Goal: Task Accomplishment & Management: Use online tool/utility

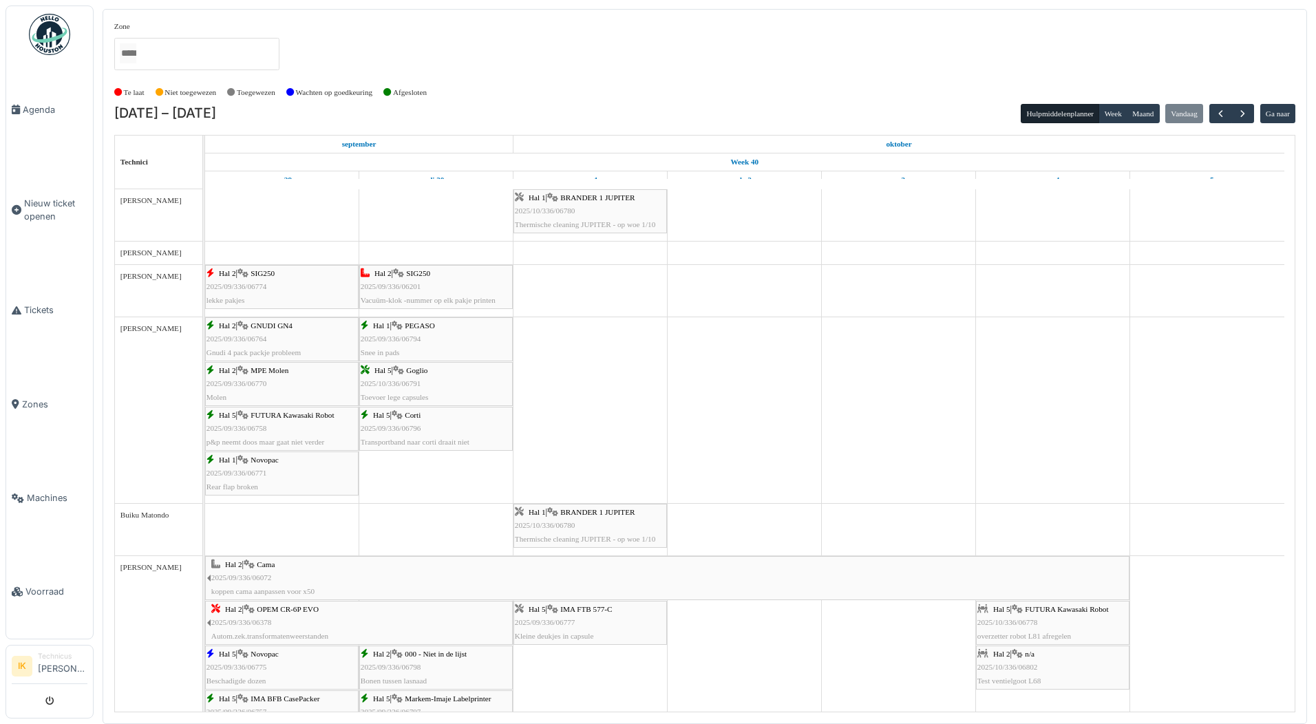
click at [40, 103] on span "Agenda" at bounding box center [55, 109] width 65 height 13
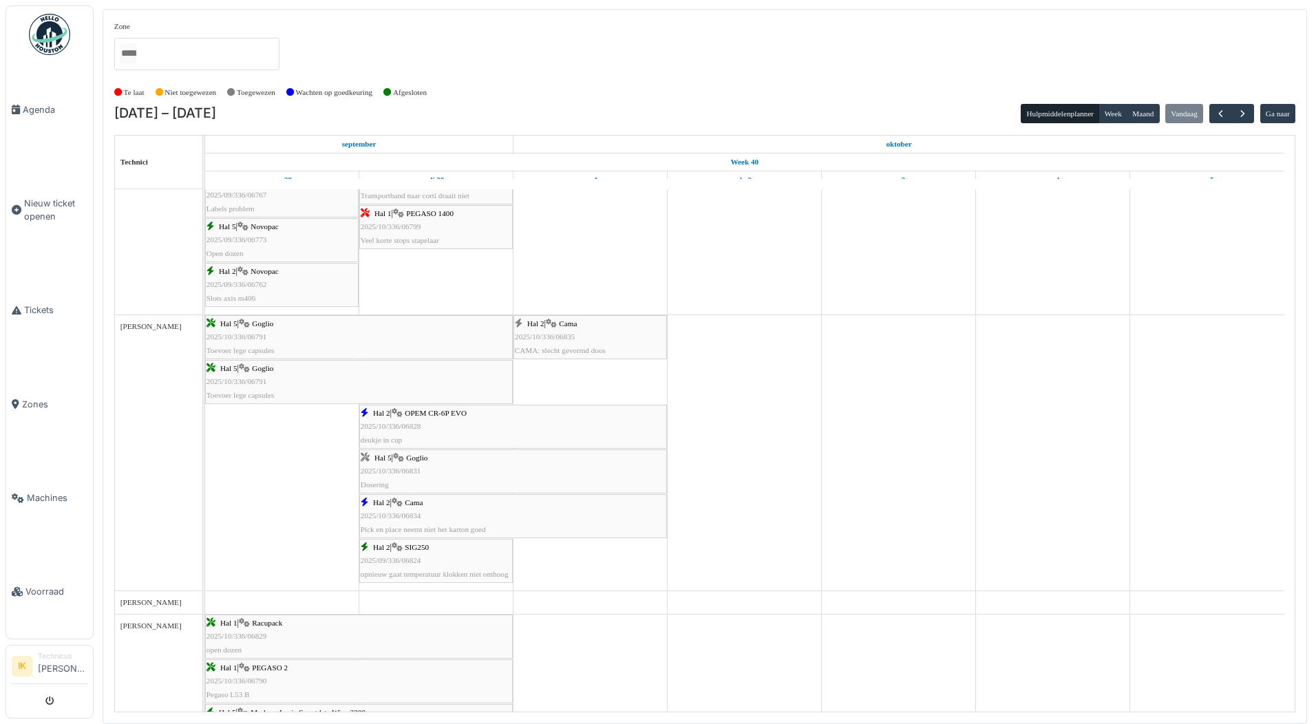
scroll to position [689, 0]
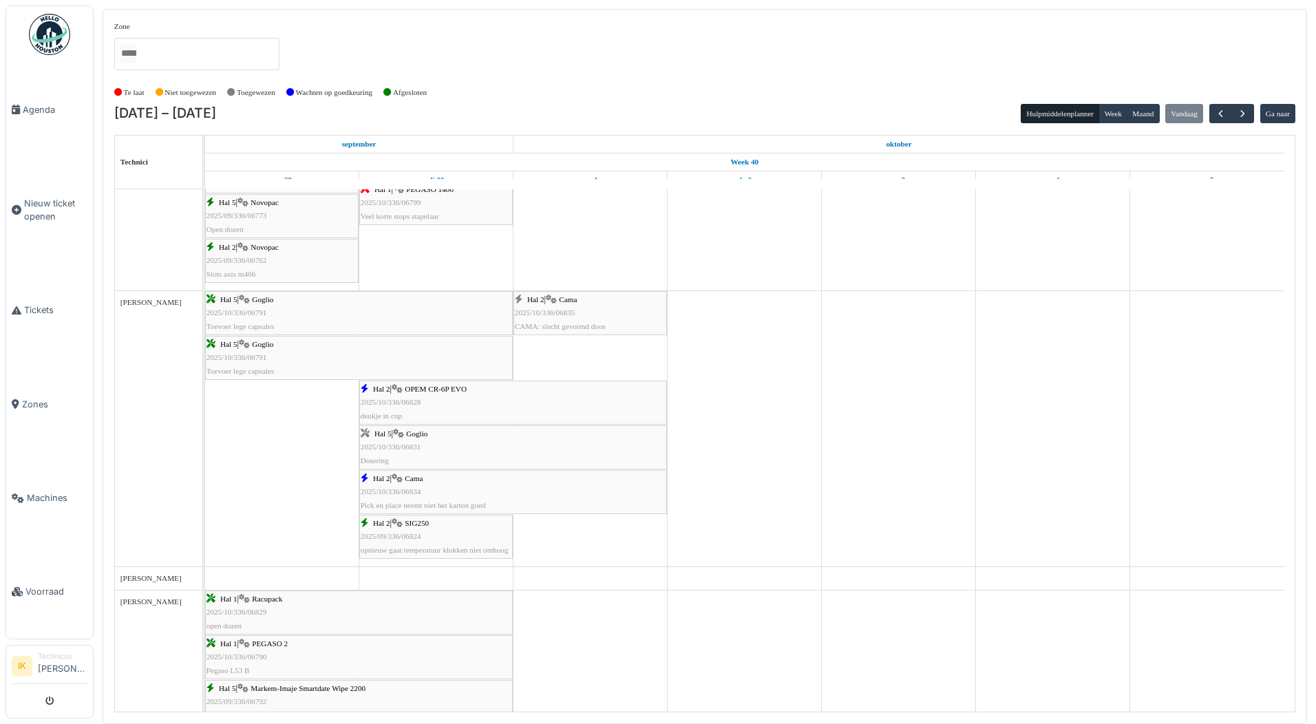
click at [620, 307] on div "Hal 2 | Cama 2025/10/336/06835 CAMA: slecht gevormd doos" at bounding box center [590, 313] width 151 height 40
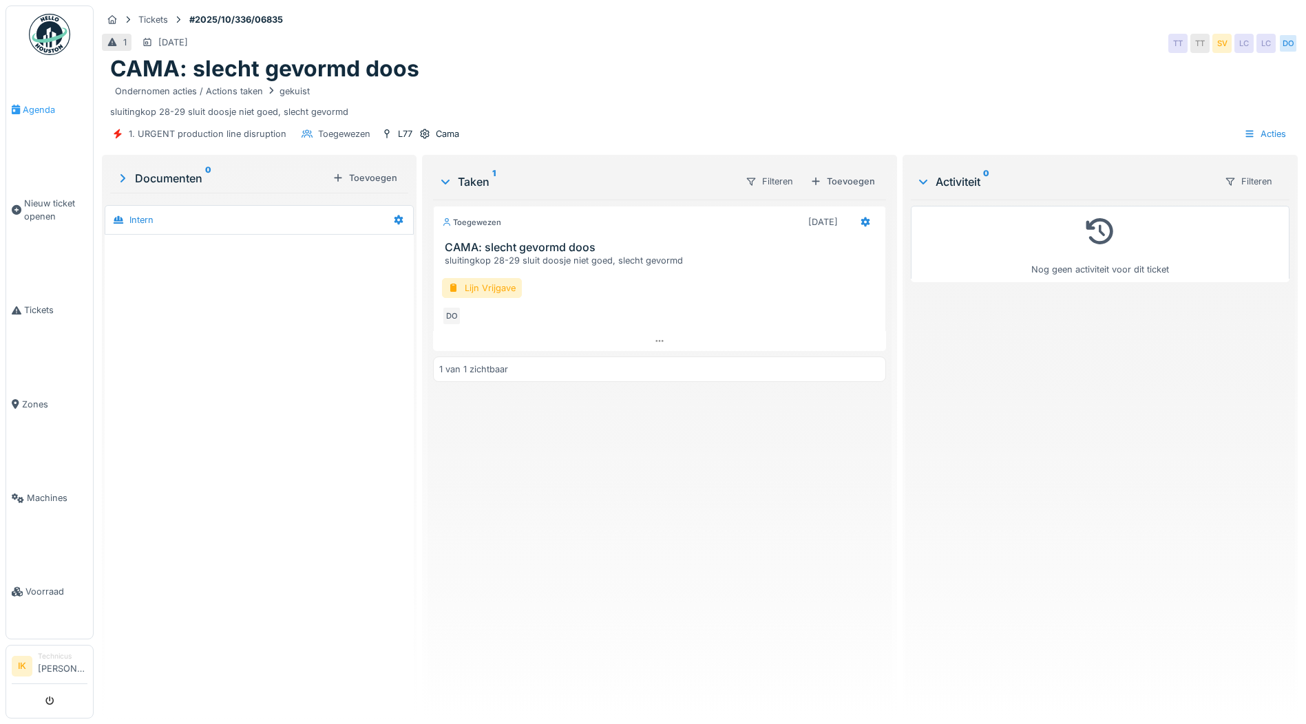
click at [41, 107] on span "Agenda" at bounding box center [55, 109] width 65 height 13
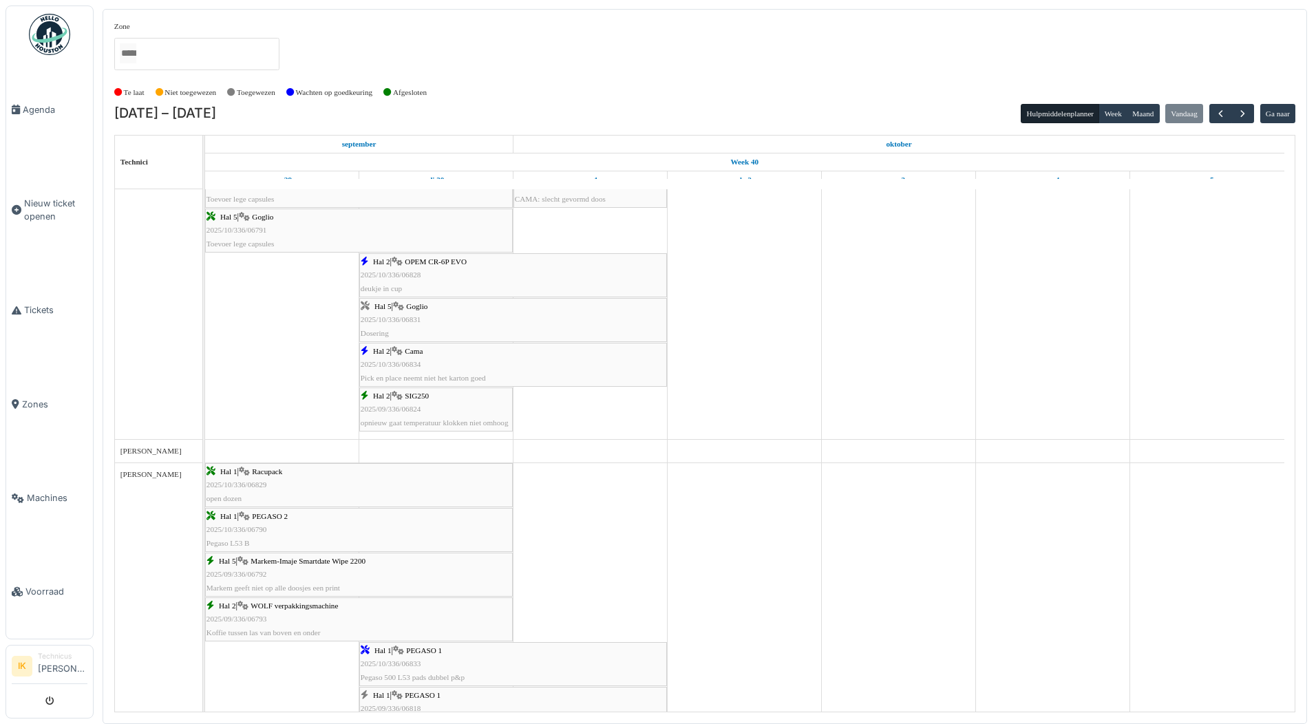
scroll to position [916, 0]
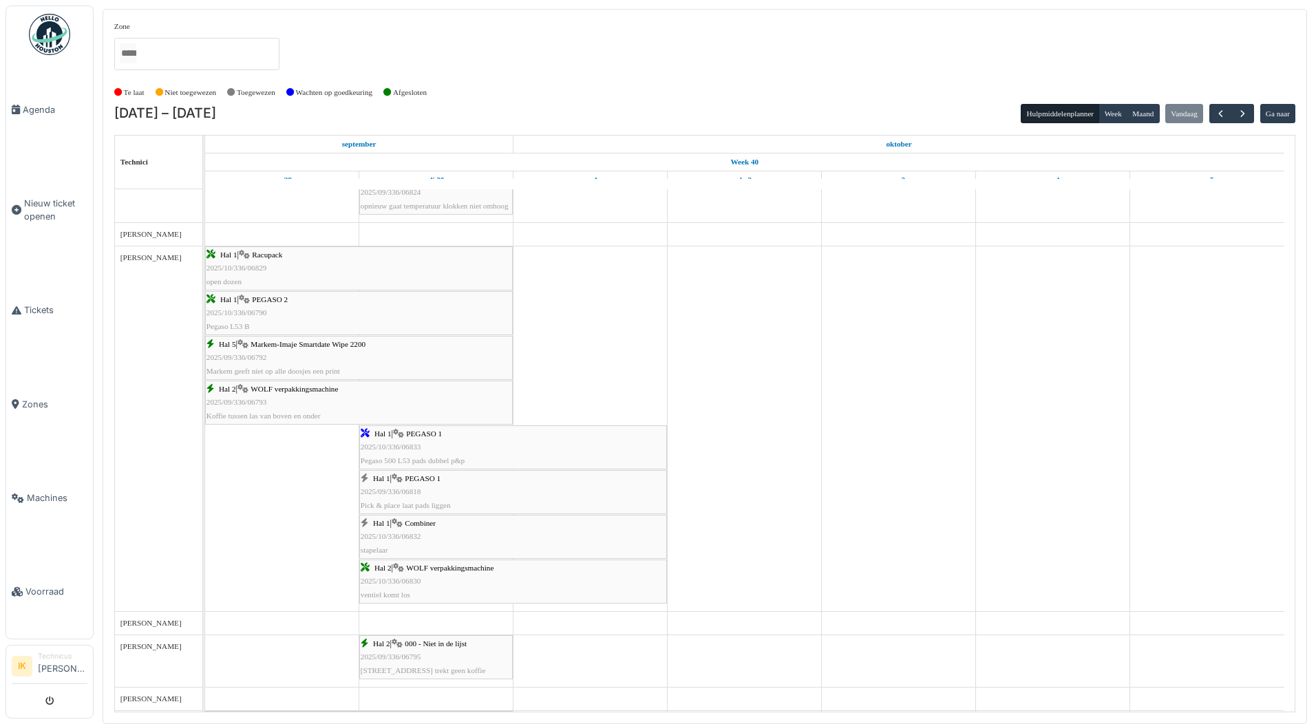
click at [408, 528] on div "Hal 1 | Combiner 2025/10/336/06832 stapelaar" at bounding box center [513, 537] width 305 height 40
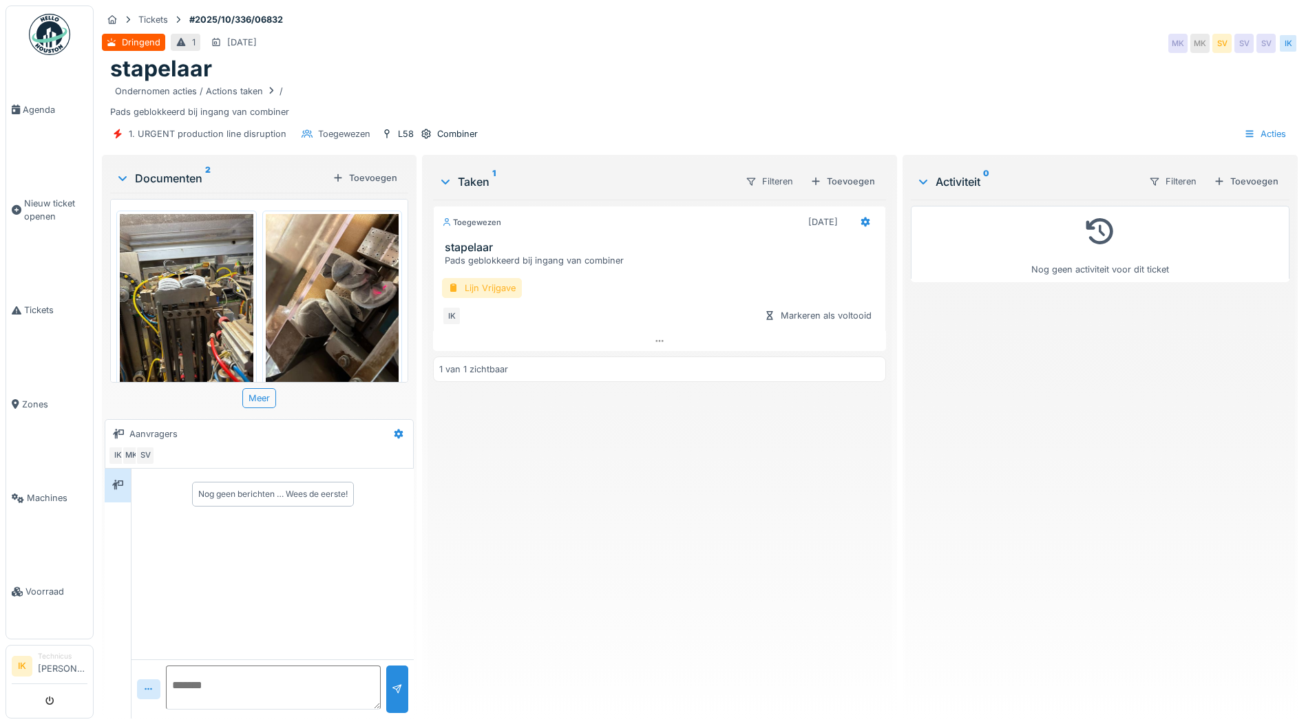
click at [479, 287] on div "Lijn Vrijgave" at bounding box center [482, 288] width 80 height 20
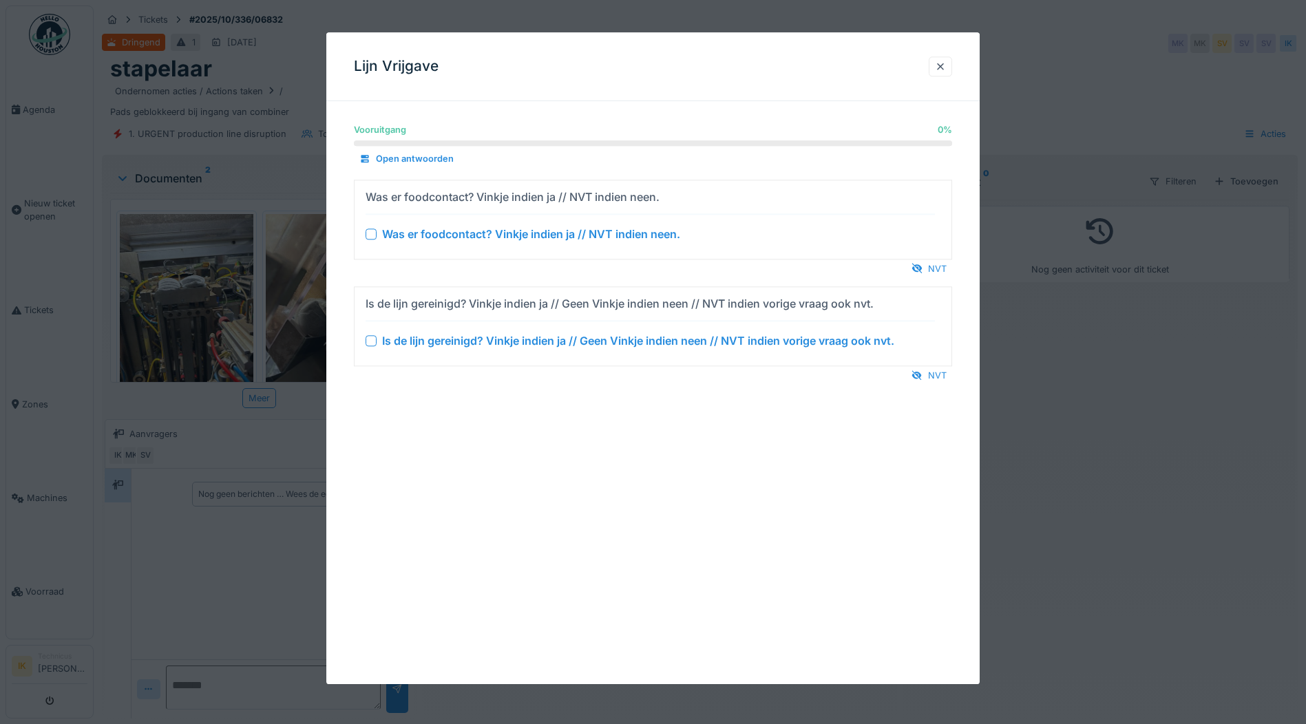
click at [370, 236] on div at bounding box center [371, 234] width 11 height 11
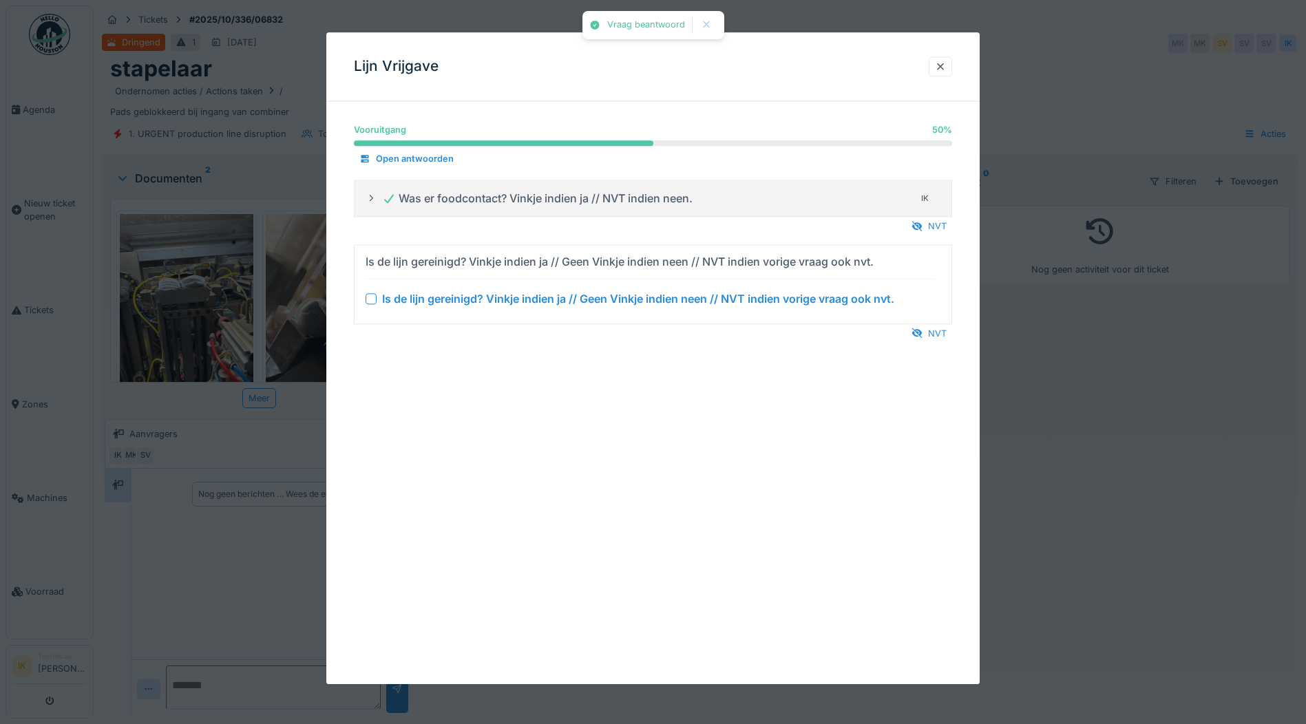
click at [372, 297] on div at bounding box center [371, 298] width 11 height 11
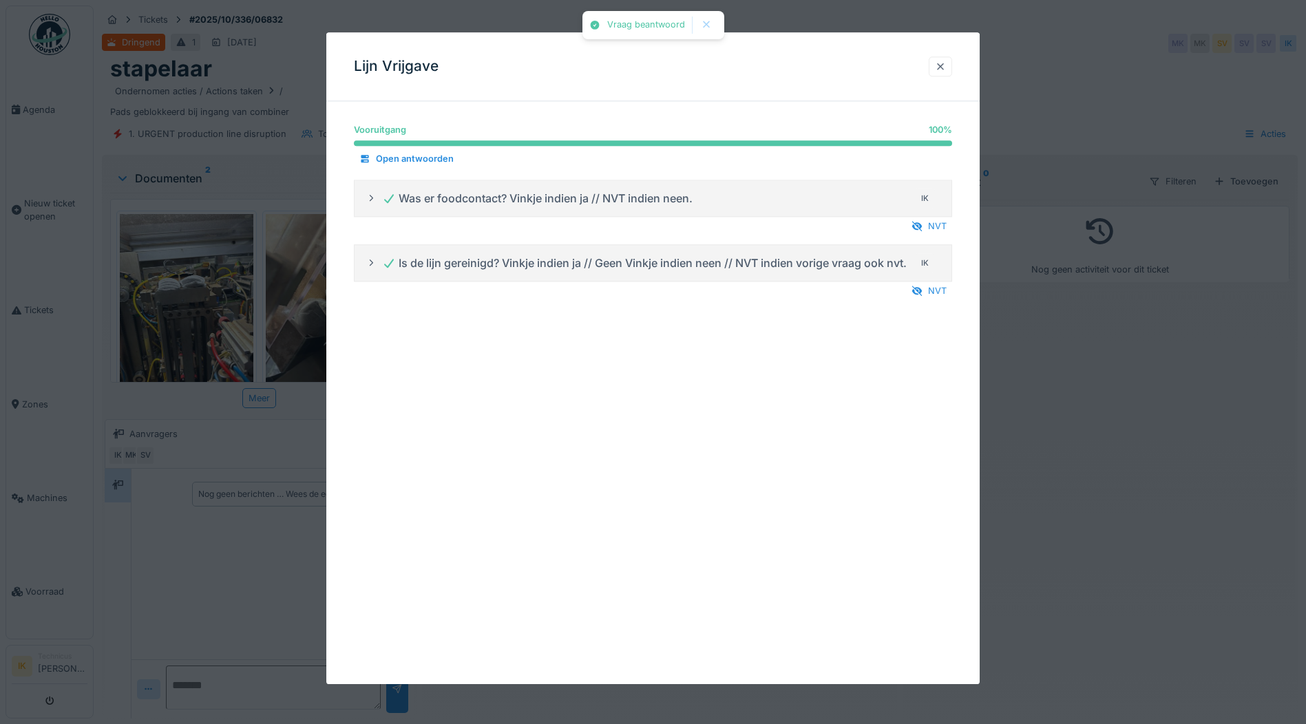
click at [946, 68] on div at bounding box center [940, 66] width 11 height 13
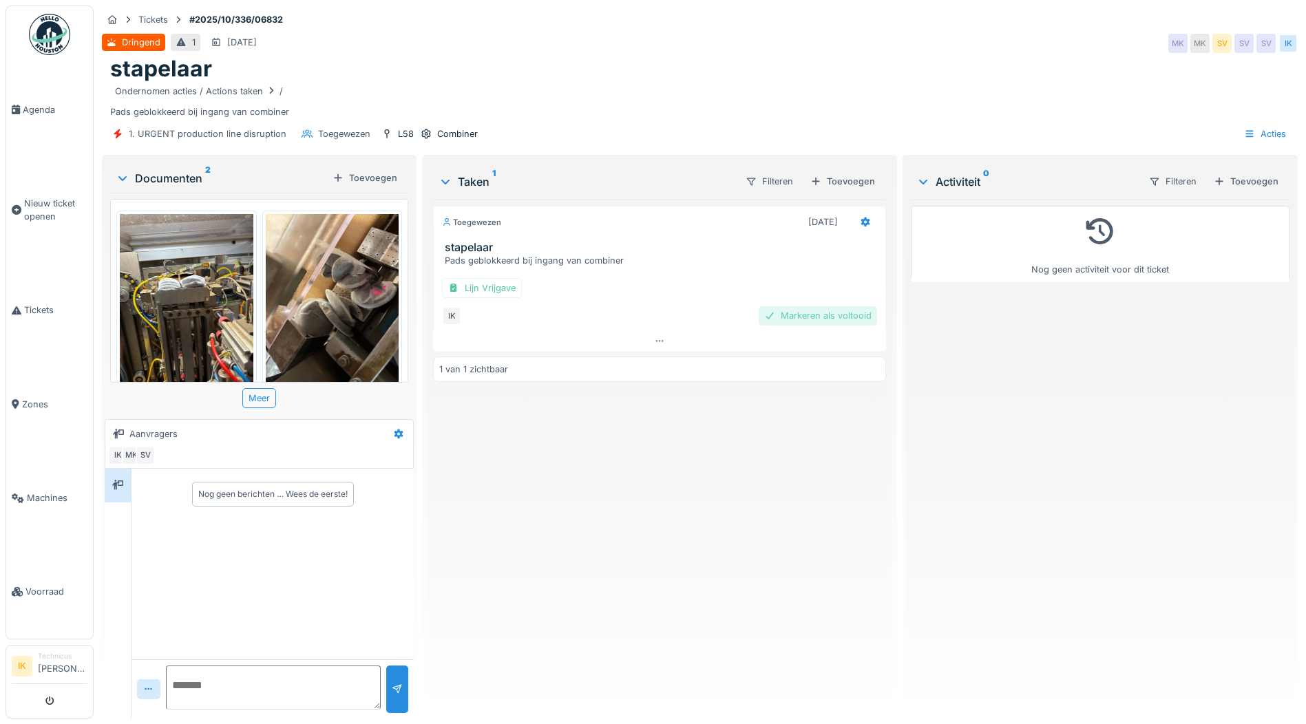
click at [789, 317] on div "Markeren als voltooid" at bounding box center [818, 315] width 118 height 19
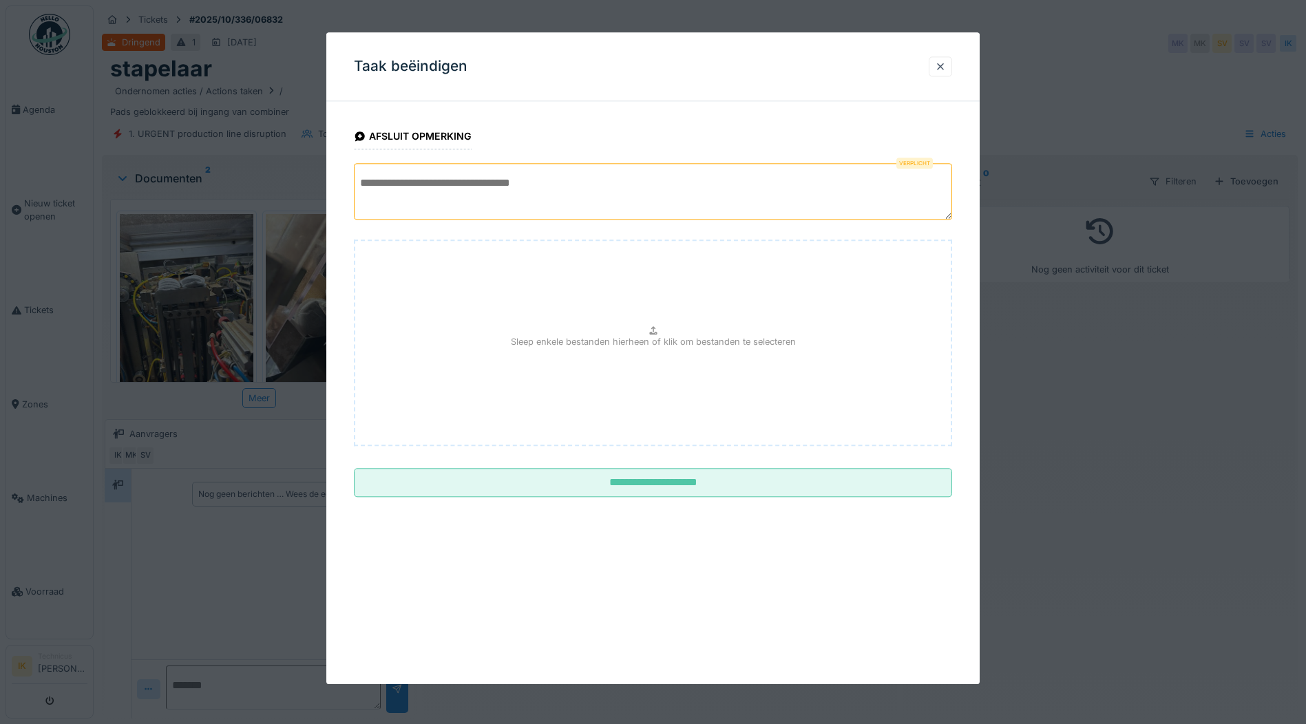
click at [439, 187] on textarea at bounding box center [653, 191] width 598 height 56
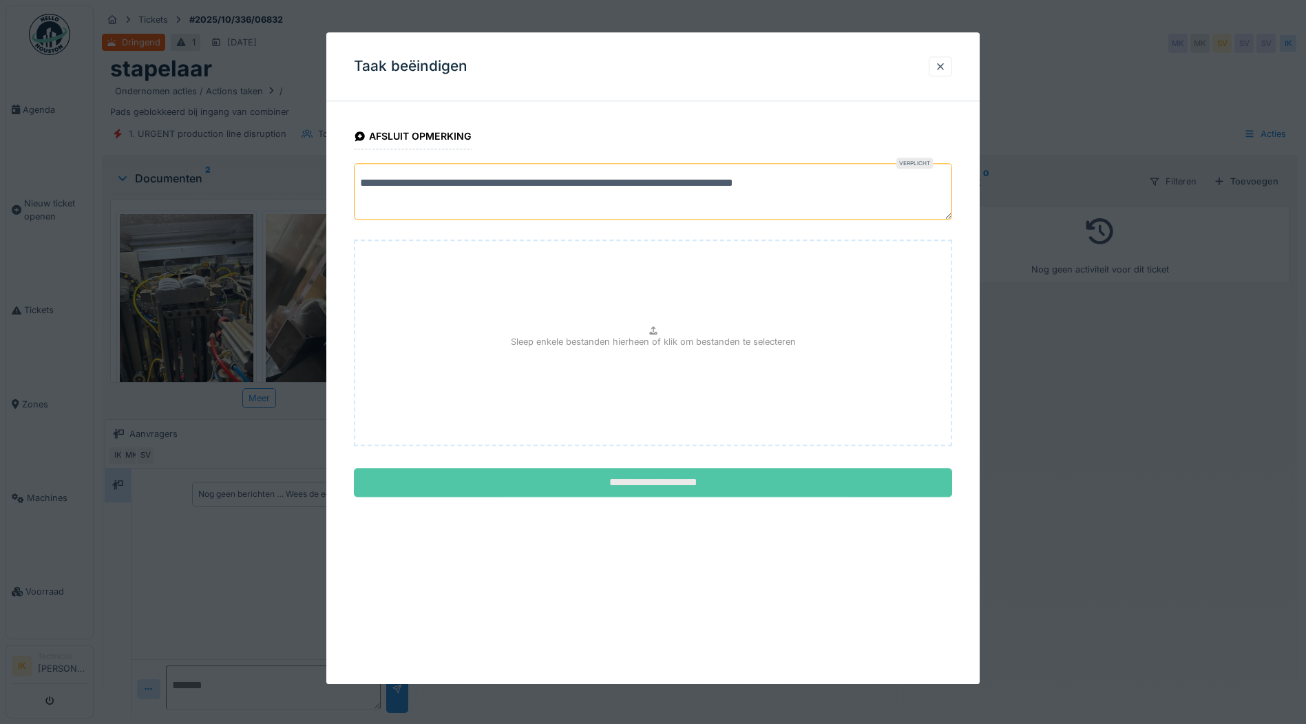
type textarea "**********"
click at [693, 480] on input "**********" at bounding box center [653, 483] width 598 height 29
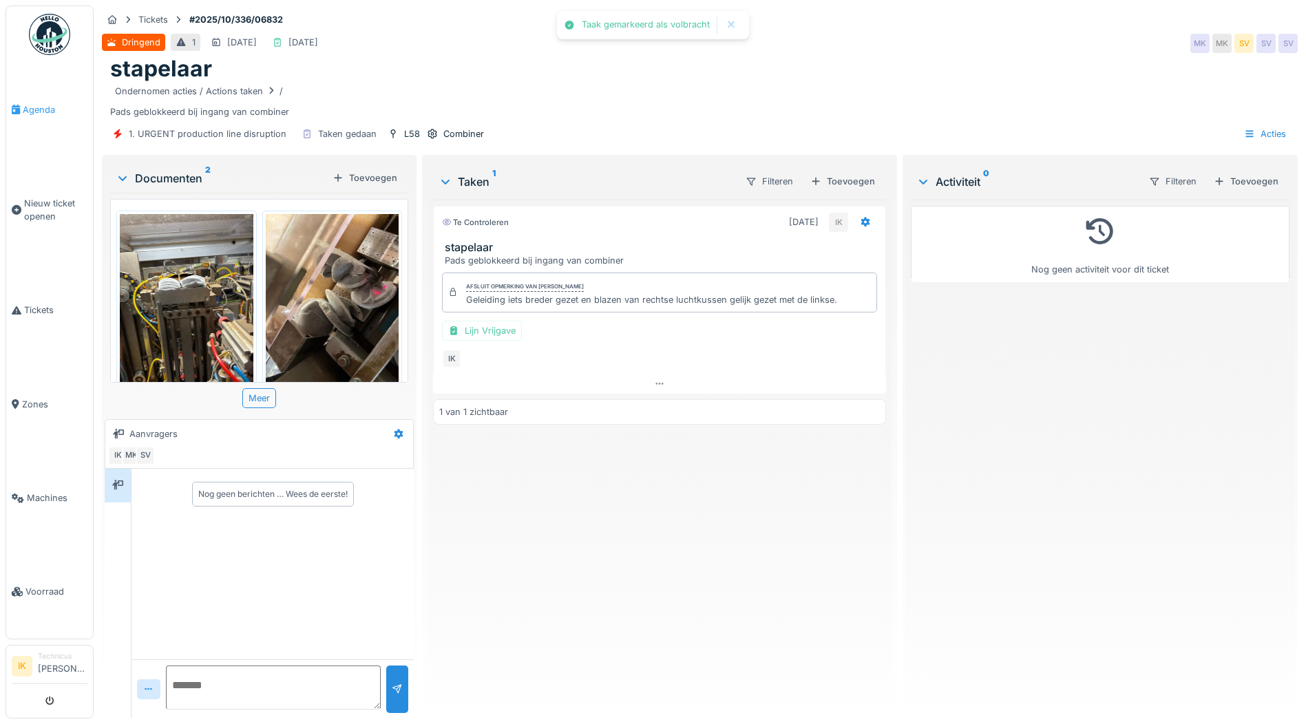
click at [37, 109] on span "Agenda" at bounding box center [55, 109] width 65 height 13
